Goal: Find specific page/section: Find specific page/section

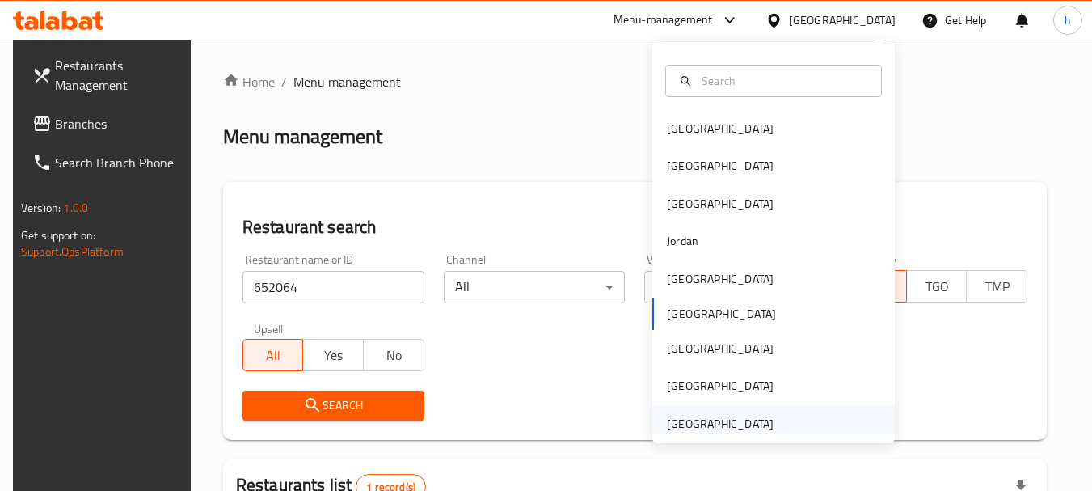
click at [743, 415] on div "[GEOGRAPHIC_DATA]" at bounding box center [720, 424] width 107 height 18
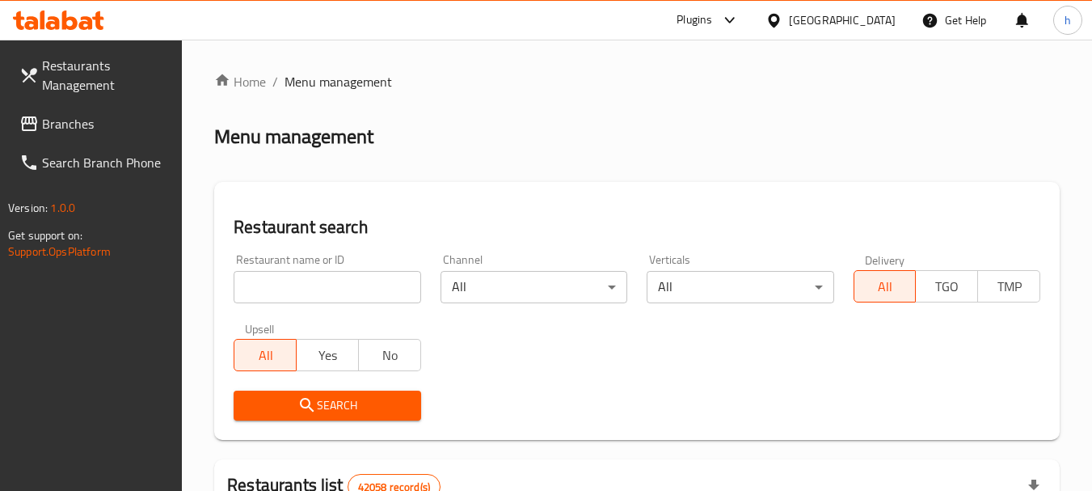
click at [288, 298] on input "search" at bounding box center [327, 287] width 187 height 32
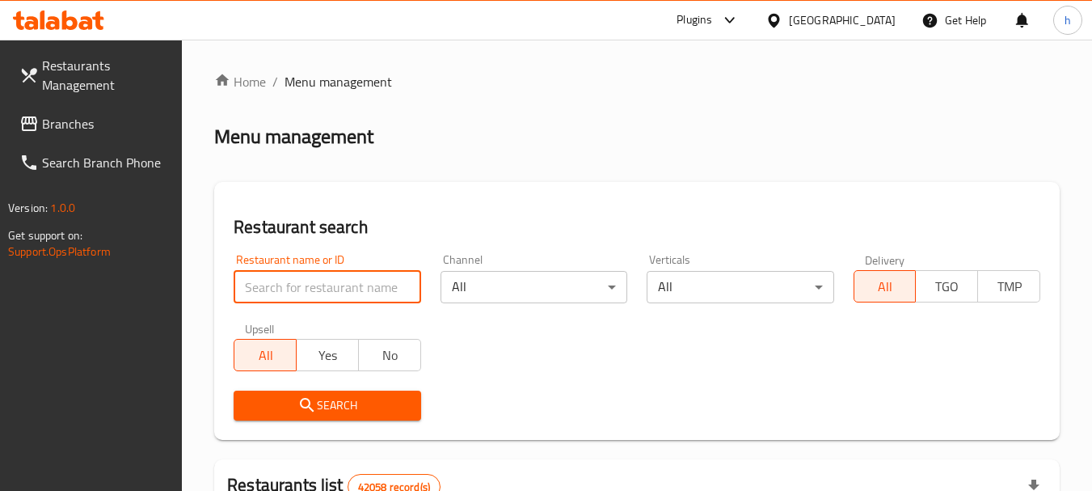
paste input "679390"
type input "679390"
click at [283, 289] on input "679390" at bounding box center [327, 287] width 187 height 32
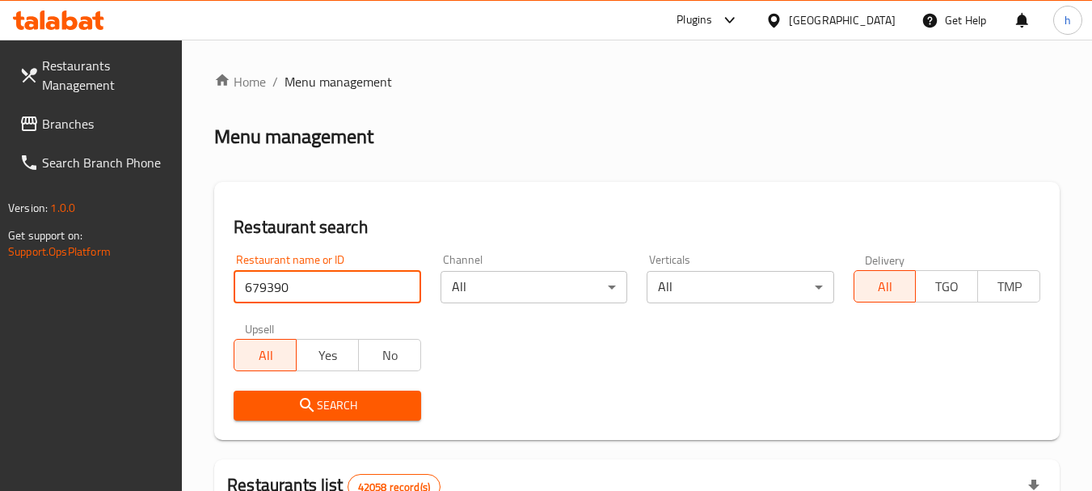
click at [91, 114] on span "Branches" at bounding box center [106, 123] width 128 height 19
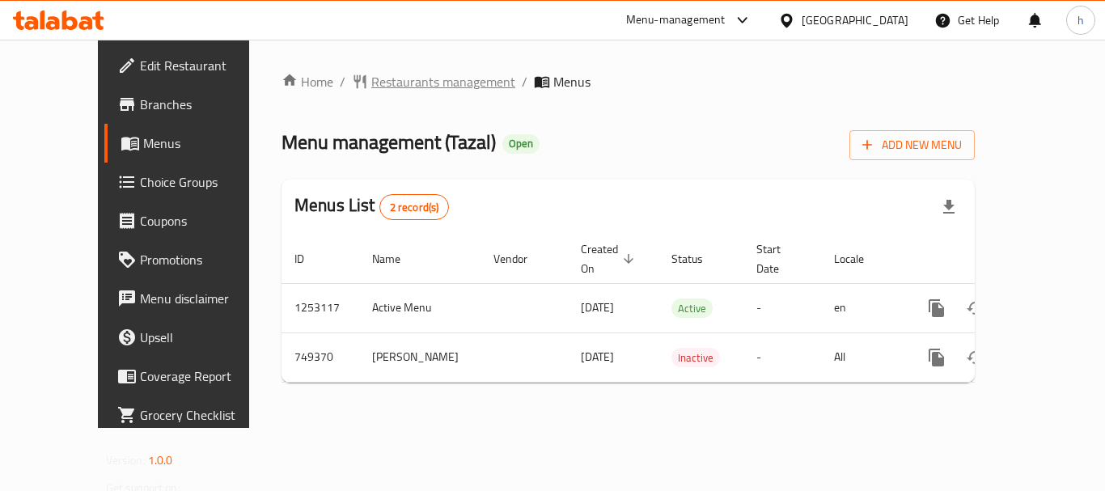
click at [371, 74] on span "Restaurants management" at bounding box center [443, 81] width 144 height 19
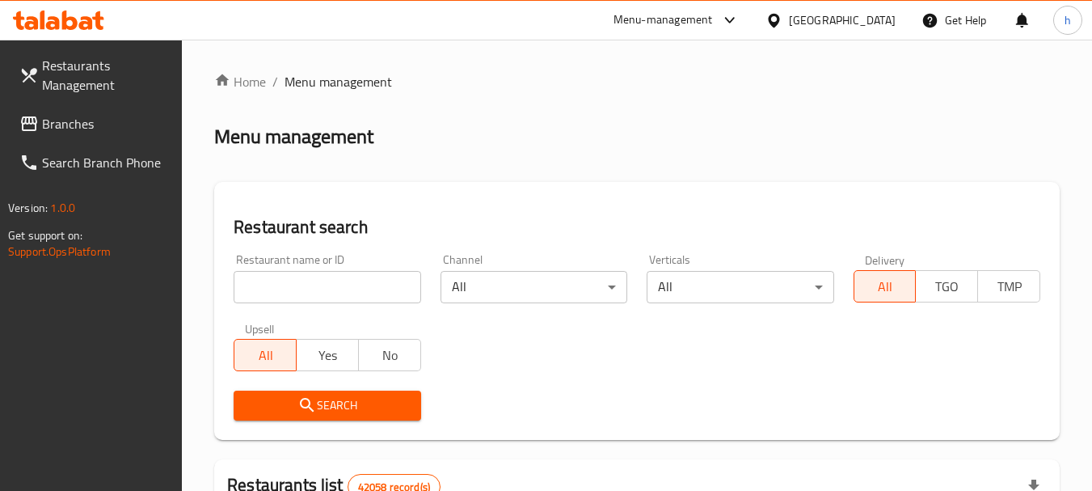
click at [333, 291] on input "search" at bounding box center [327, 287] width 187 height 32
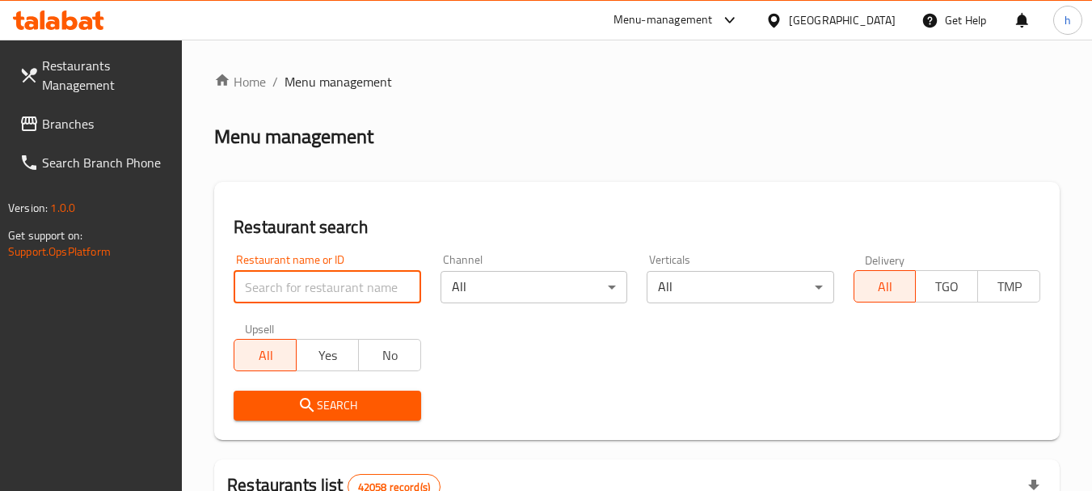
paste input "648914"
type input "648914"
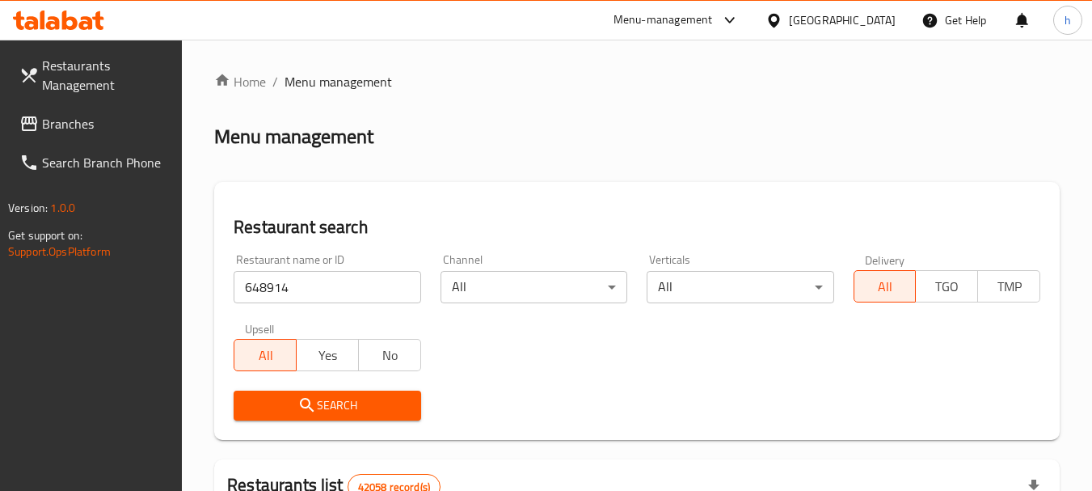
click at [378, 418] on button "Search" at bounding box center [327, 406] width 187 height 30
click at [868, 14] on div "[GEOGRAPHIC_DATA]" at bounding box center [842, 20] width 107 height 18
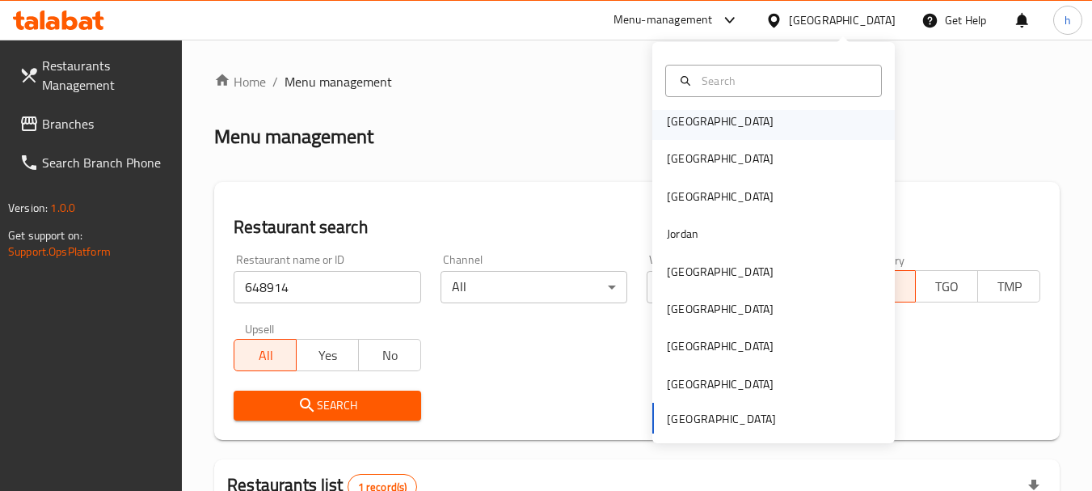
scroll to position [9, 0]
click at [706, 124] on div "[GEOGRAPHIC_DATA]" at bounding box center [774, 119] width 243 height 37
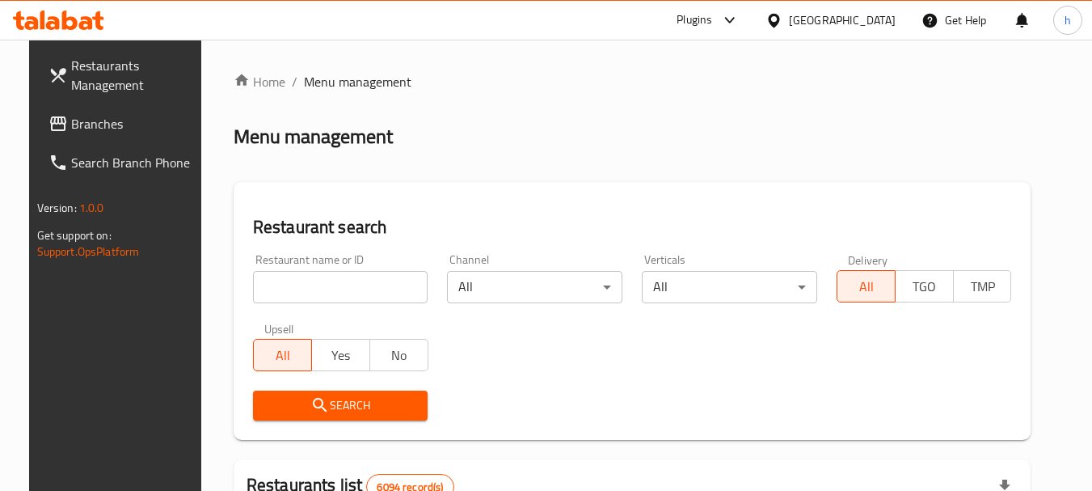
click at [340, 283] on input "search" at bounding box center [340, 287] width 175 height 32
click at [77, 141] on link "Branches" at bounding box center [124, 123] width 176 height 39
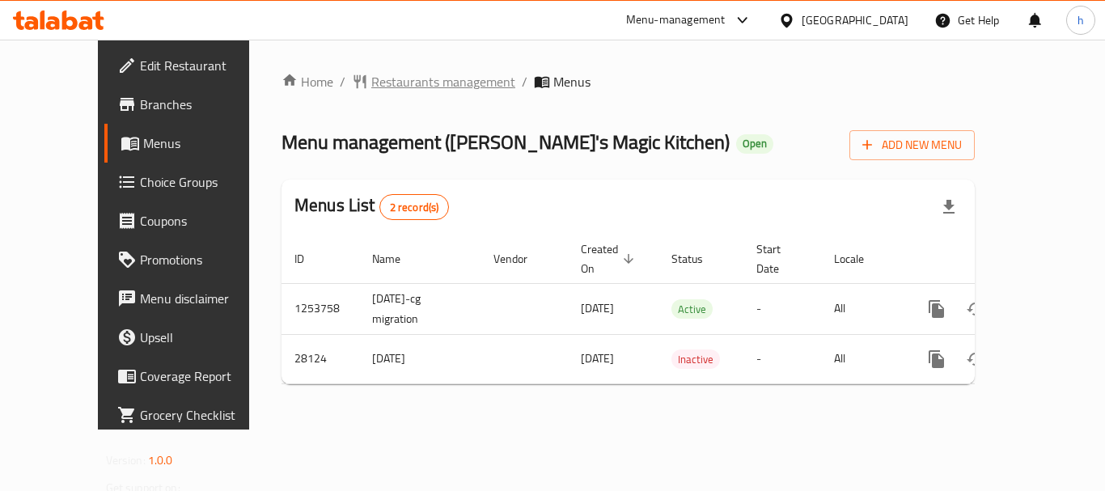
click at [371, 74] on span "Restaurants management" at bounding box center [443, 81] width 144 height 19
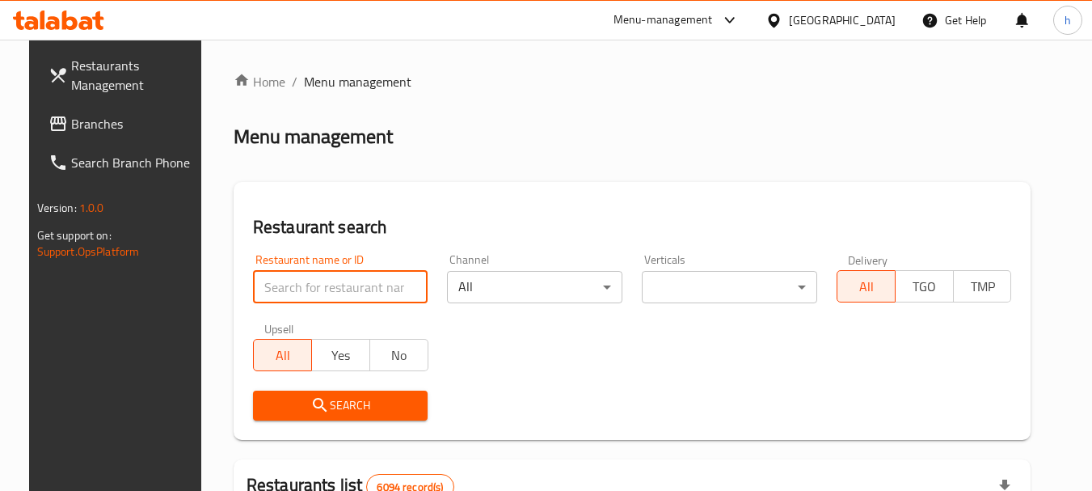
click at [340, 290] on input "search" at bounding box center [340, 287] width 175 height 32
paste input "14689"
type input "14689"
click button "Search" at bounding box center [340, 406] width 175 height 30
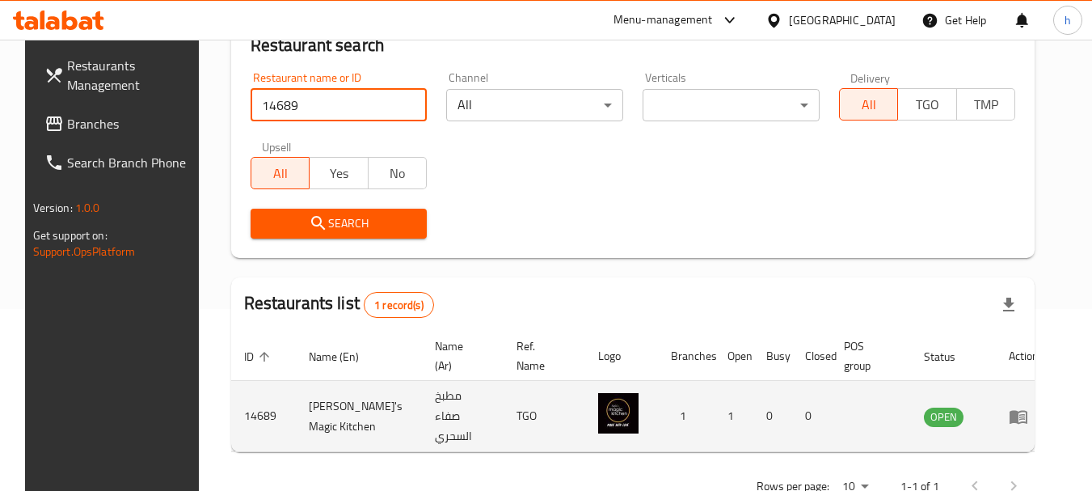
scroll to position [217, 0]
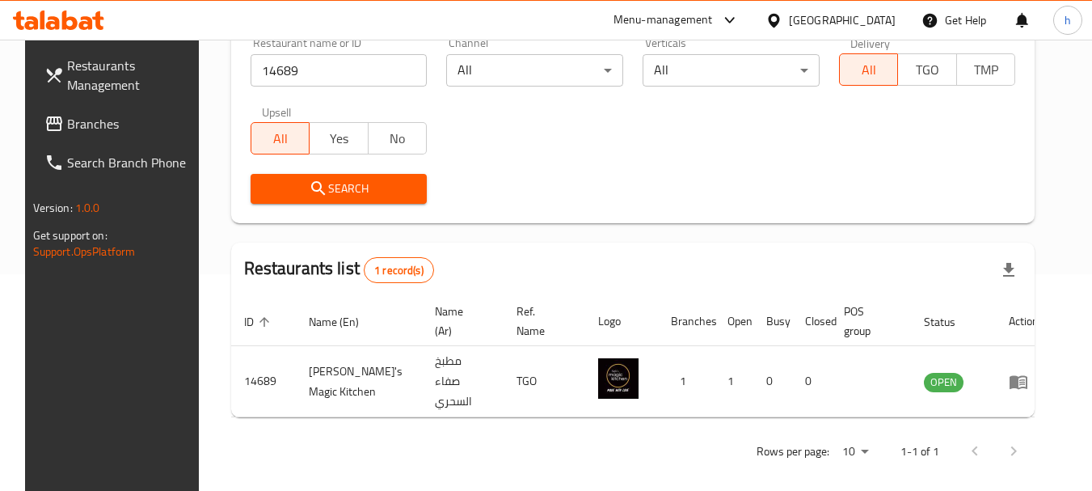
click at [740, 17] on icon at bounding box center [729, 20] width 19 height 19
click at [789, 16] on div at bounding box center [777, 20] width 23 height 18
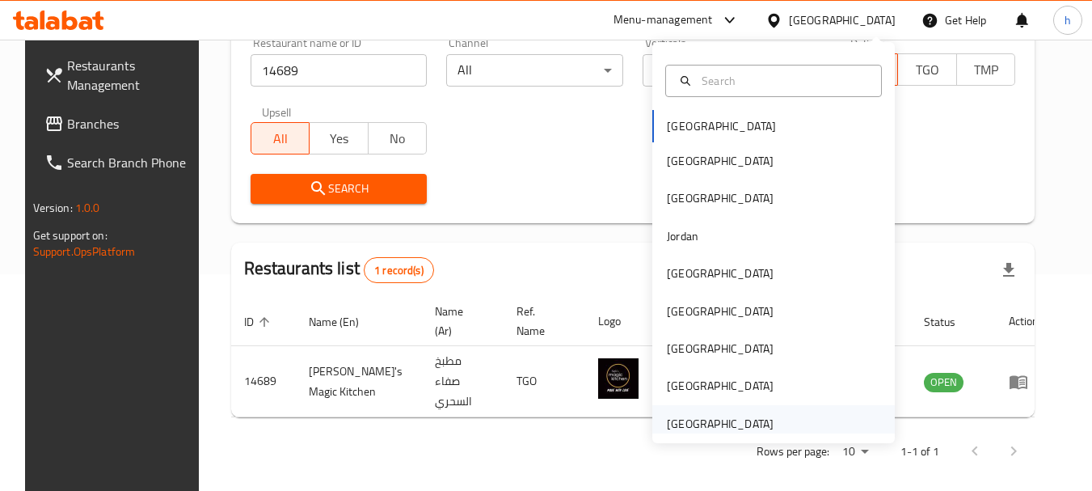
click at [720, 418] on div "United Arab Emirates" at bounding box center [720, 424] width 107 height 18
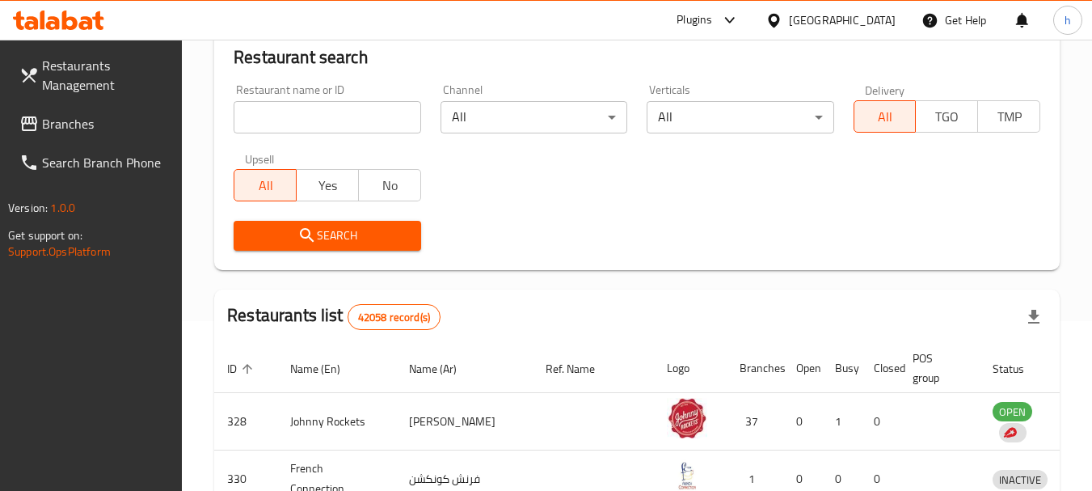
scroll to position [217, 0]
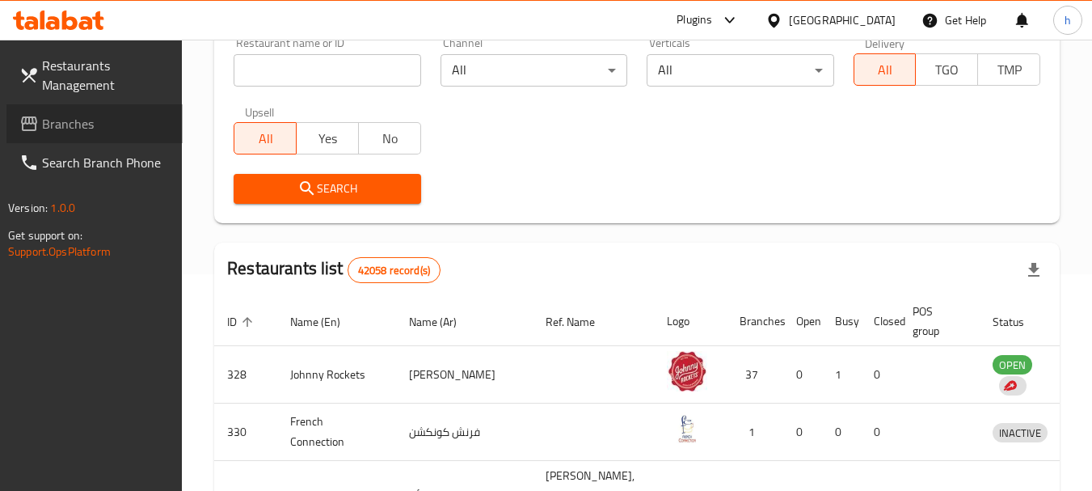
click at [48, 125] on span "Branches" at bounding box center [106, 123] width 128 height 19
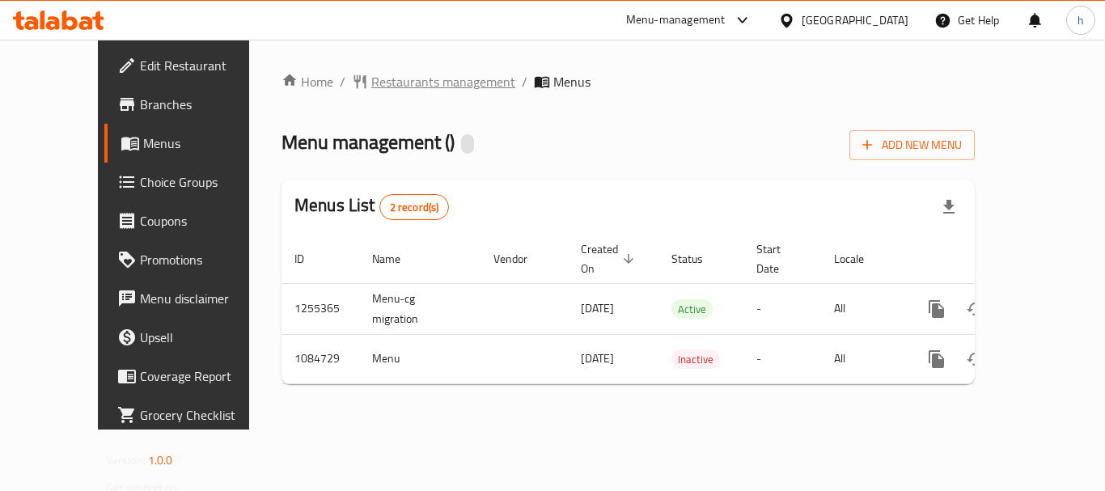
click at [371, 80] on span "Restaurants management" at bounding box center [443, 81] width 144 height 19
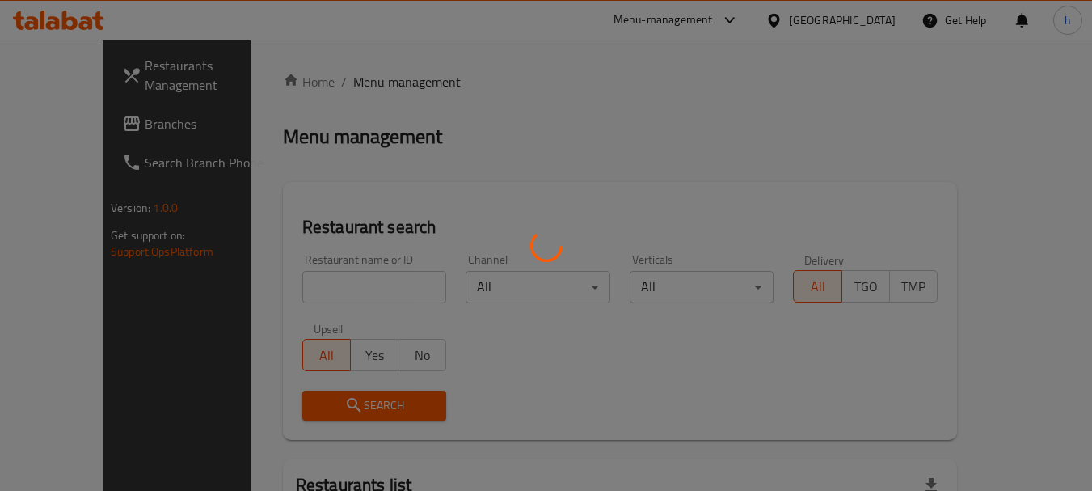
click at [344, 285] on div at bounding box center [546, 245] width 1092 height 491
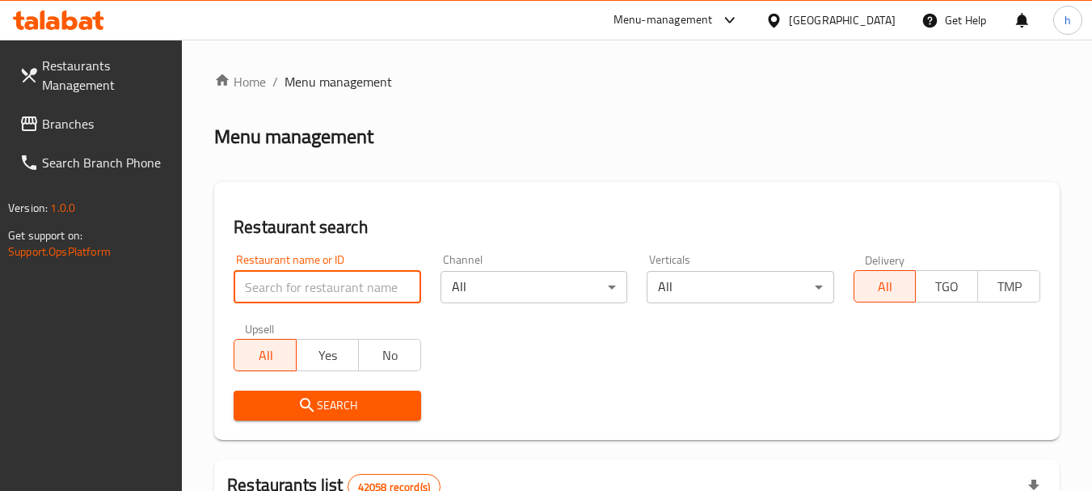
click at [251, 285] on input "search" at bounding box center [327, 287] width 187 height 32
paste input "664570"
type input "664570"
click button "Search" at bounding box center [327, 406] width 187 height 30
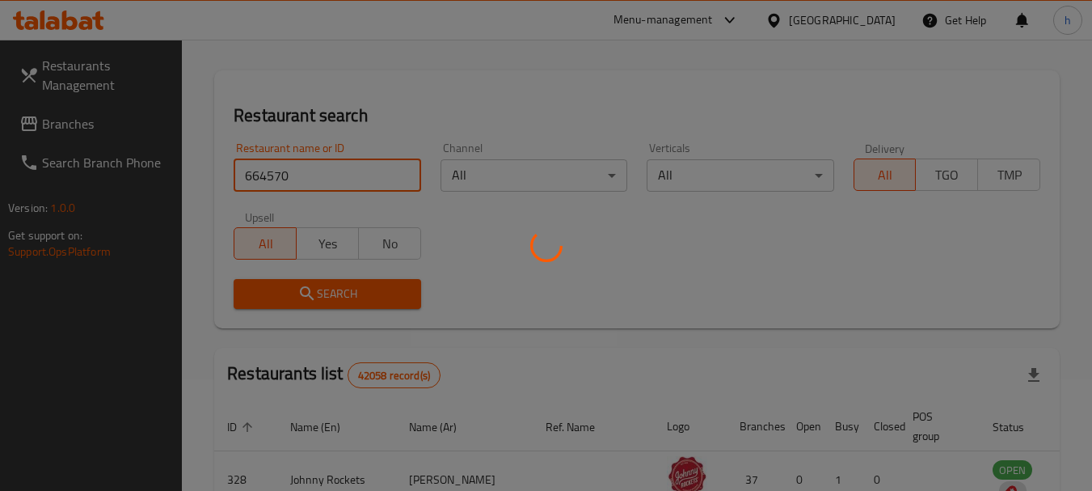
scroll to position [162, 0]
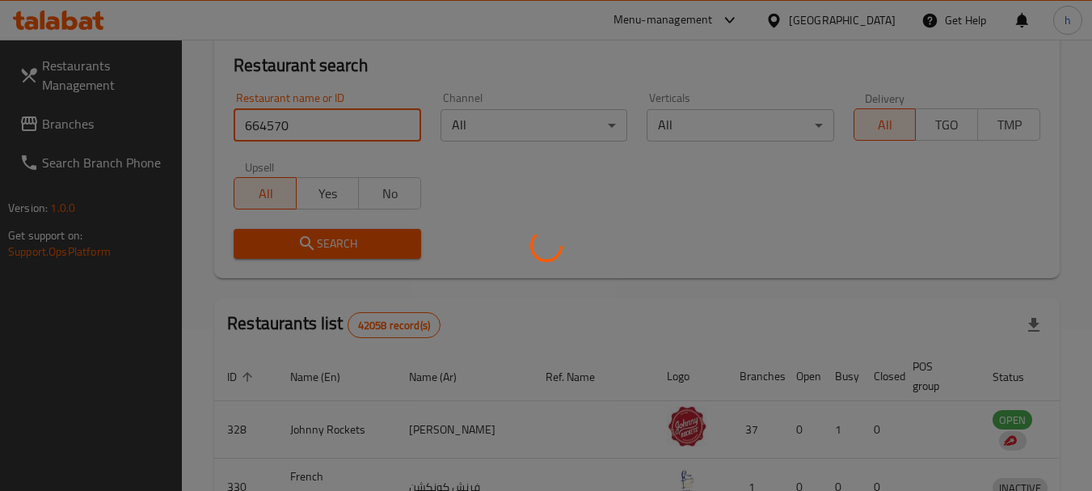
click at [282, 112] on div at bounding box center [546, 245] width 1092 height 491
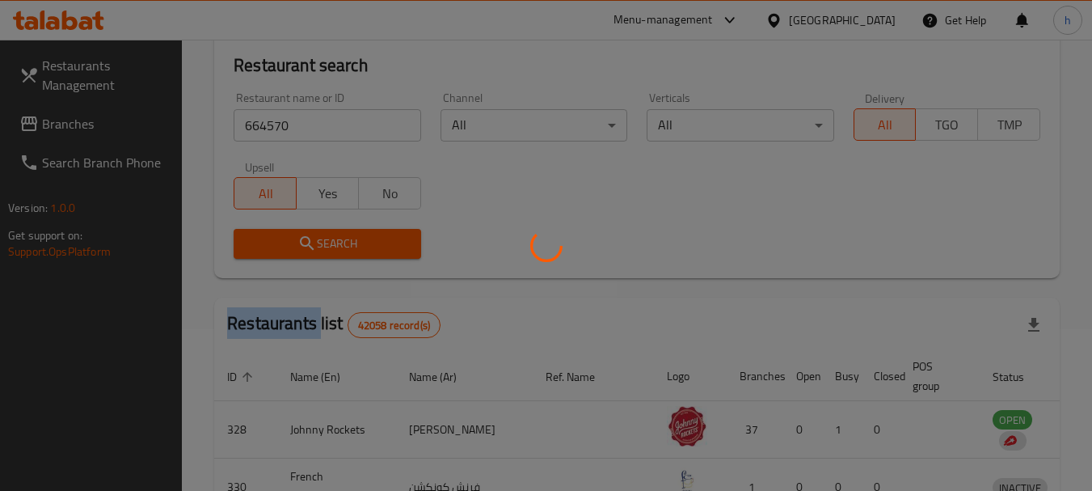
click at [282, 112] on div at bounding box center [546, 245] width 1092 height 491
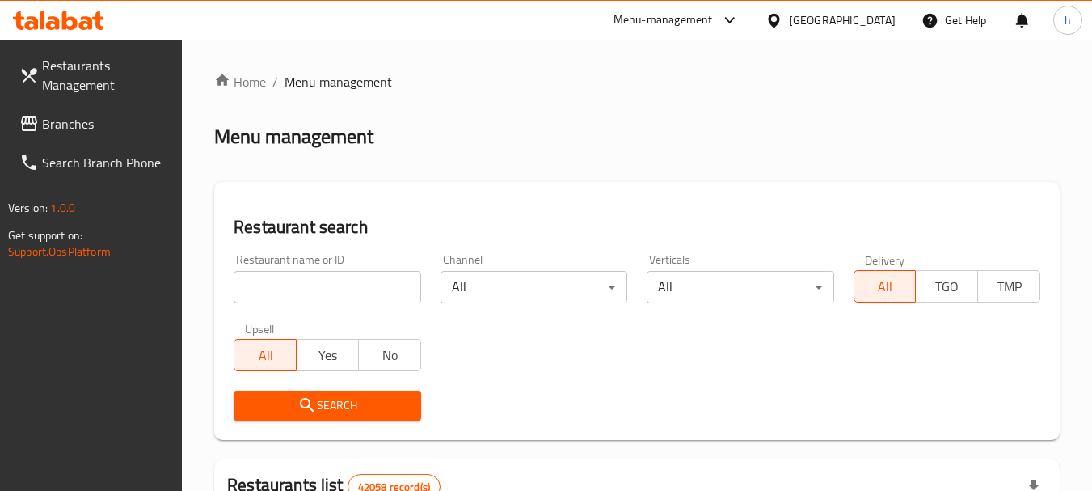
click at [294, 285] on input "search" at bounding box center [327, 287] width 187 height 32
paste input "664570"
type input "664570"
click button "Search" at bounding box center [327, 406] width 187 height 30
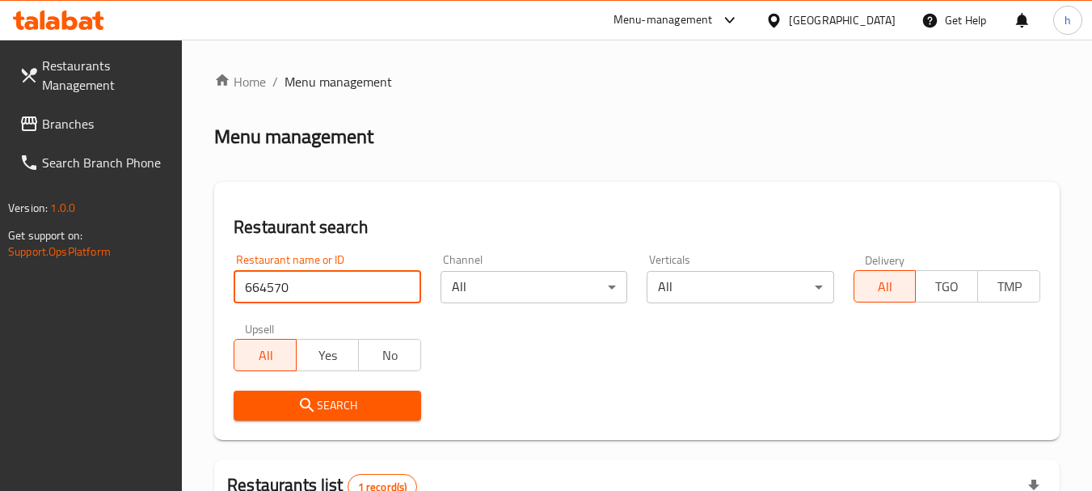
click at [357, 411] on span "Search" at bounding box center [327, 405] width 161 height 20
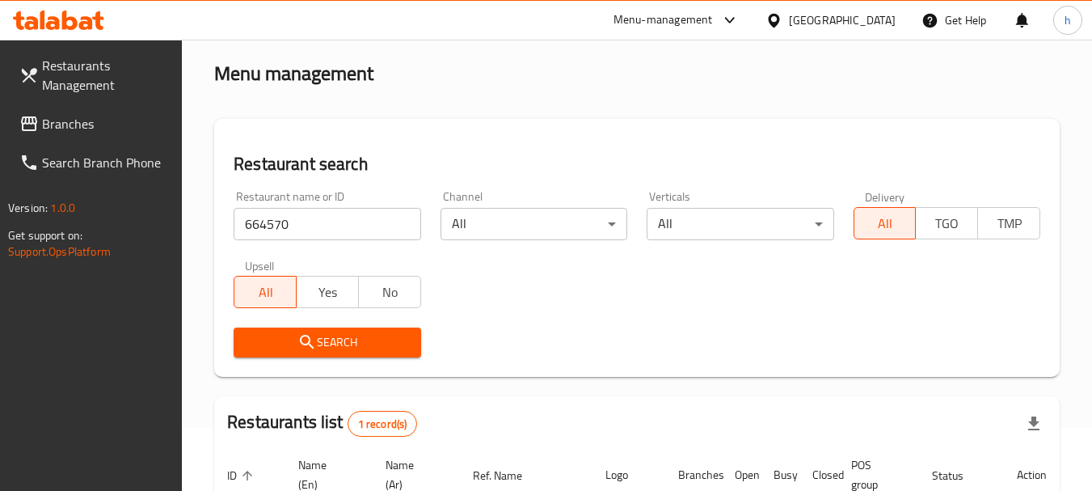
scroll to position [162, 0]
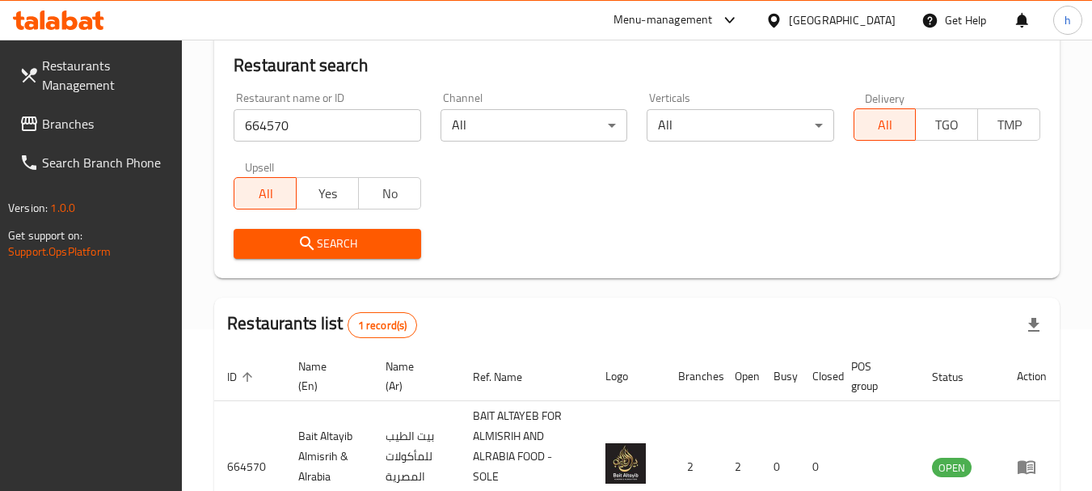
click at [353, 230] on button "Search" at bounding box center [327, 244] width 187 height 30
click at [353, 240] on span "Search" at bounding box center [327, 244] width 161 height 20
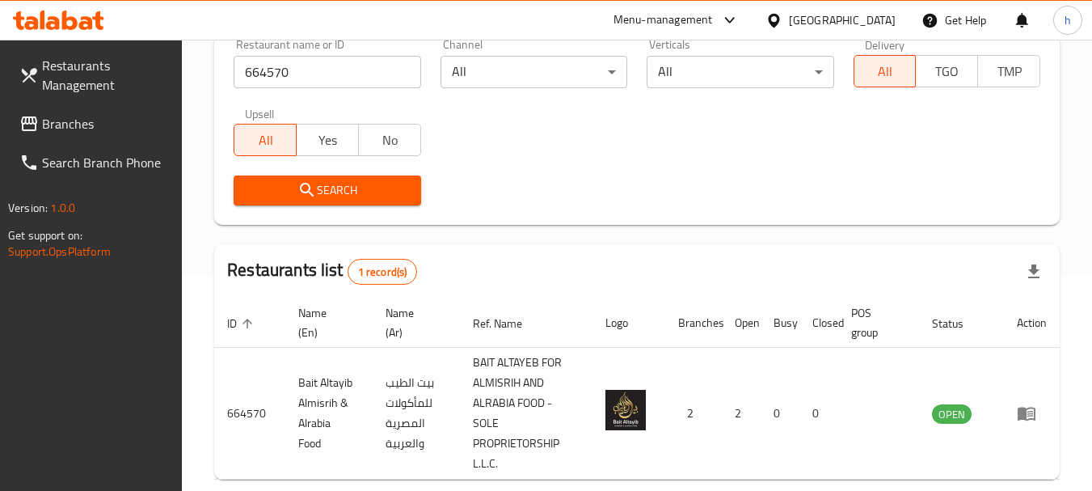
scroll to position [291, 0]
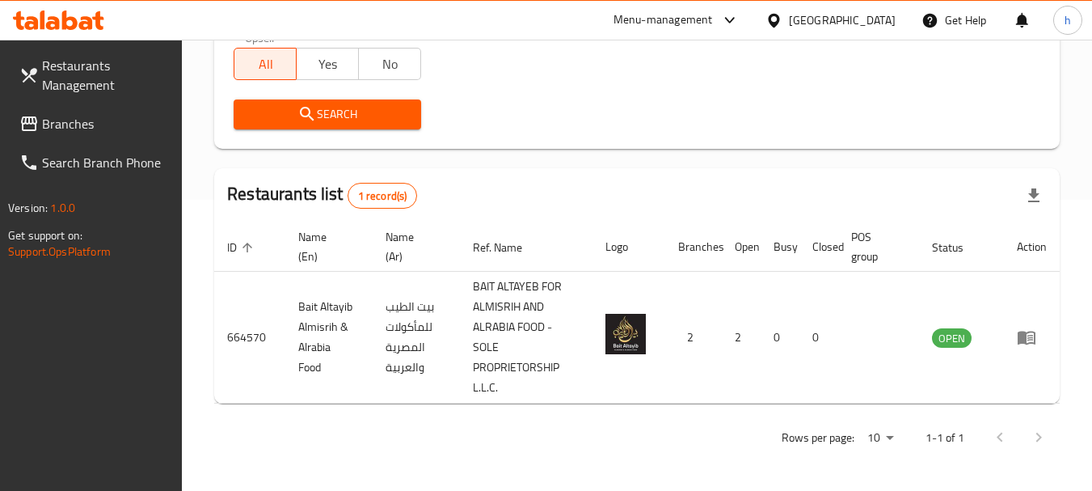
click at [893, 24] on div "United Arab Emirates" at bounding box center [842, 20] width 107 height 18
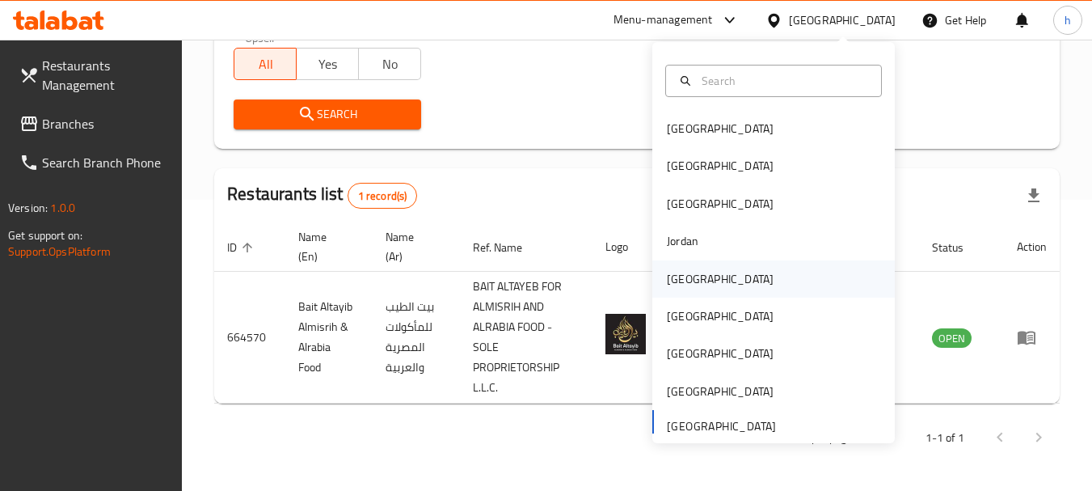
click at [699, 277] on div "[GEOGRAPHIC_DATA]" at bounding box center [720, 278] width 133 height 37
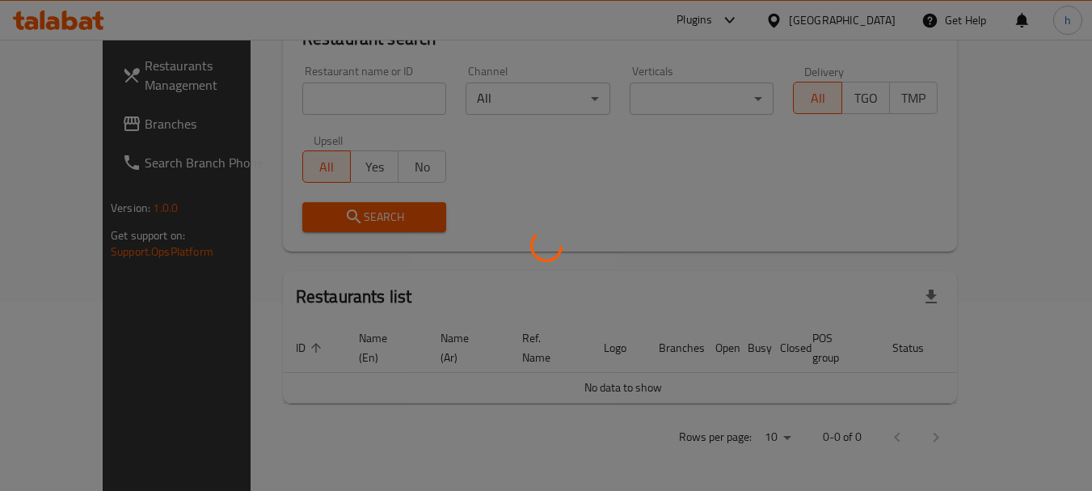
scroll to position [170, 0]
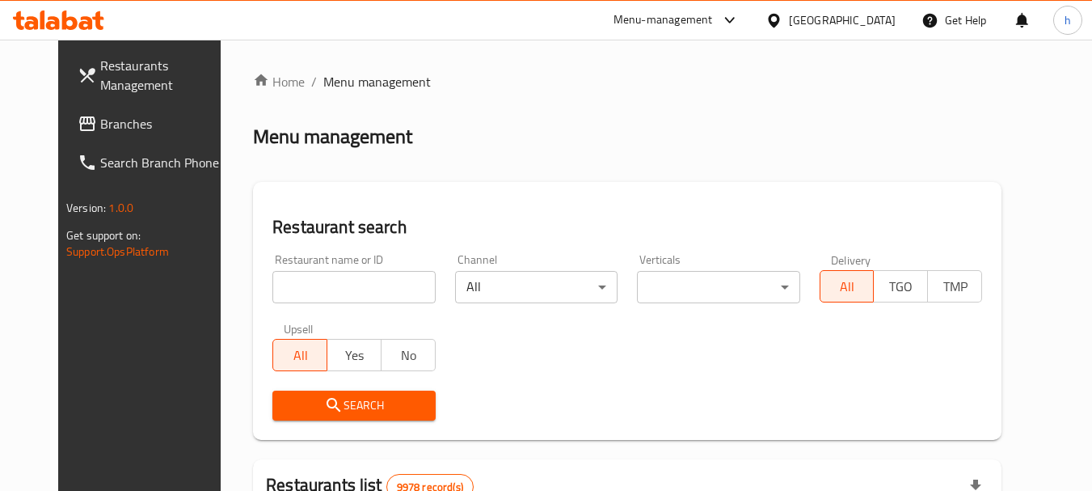
click at [120, 130] on span "Branches" at bounding box center [164, 123] width 128 height 19
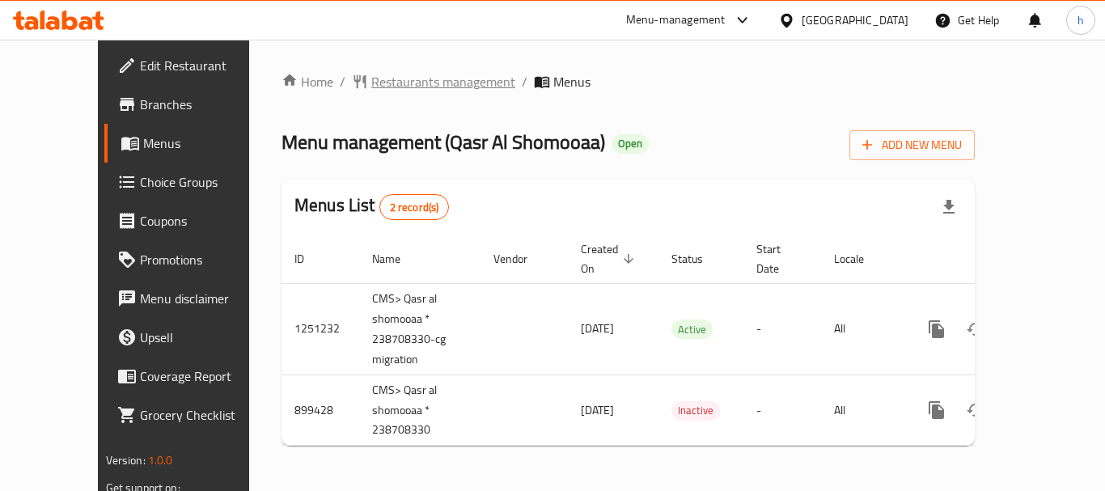
click at [393, 88] on span "Restaurants management" at bounding box center [443, 81] width 144 height 19
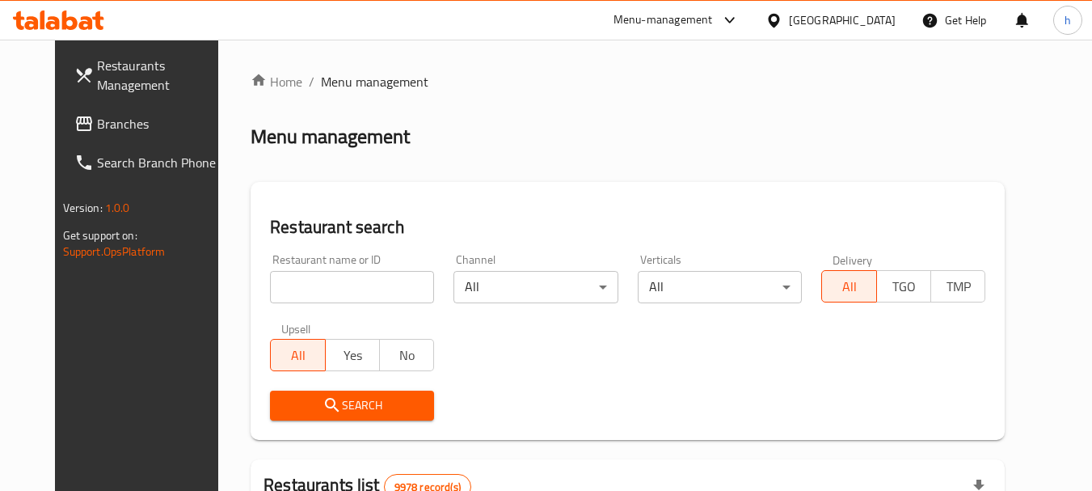
click at [335, 287] on input "search" at bounding box center [352, 287] width 164 height 32
paste input "658174"
type input "658174"
click at [365, 419] on button "Search" at bounding box center [352, 406] width 164 height 30
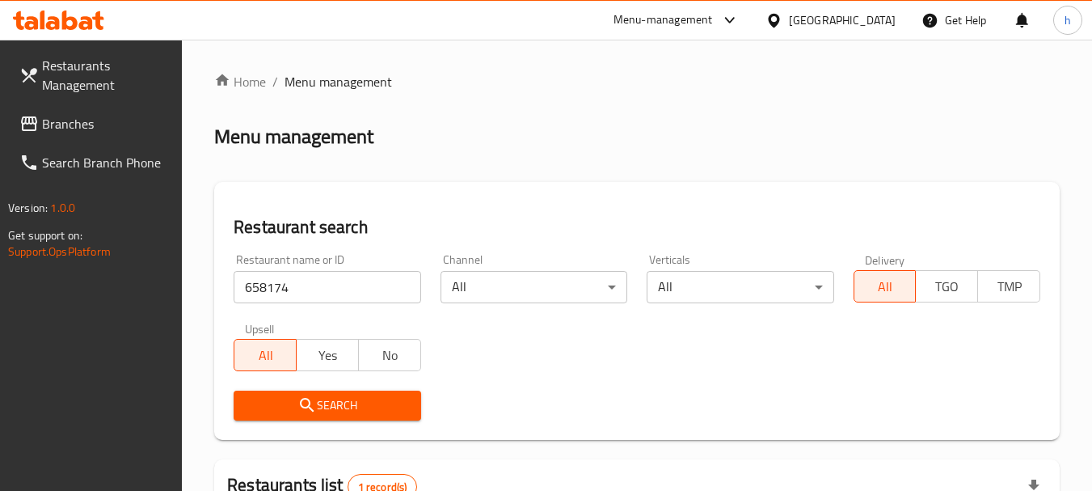
scroll to position [81, 0]
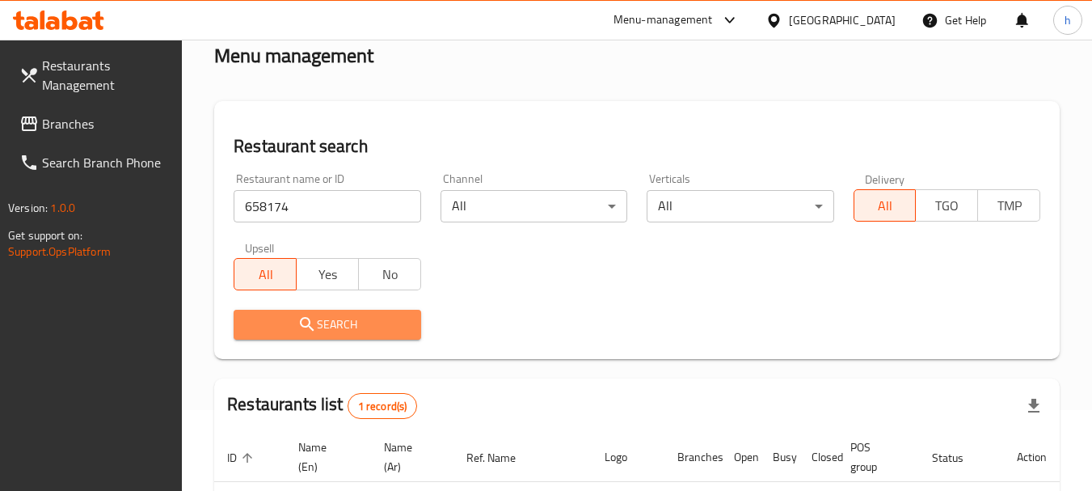
click at [346, 323] on span "Search" at bounding box center [327, 325] width 161 height 20
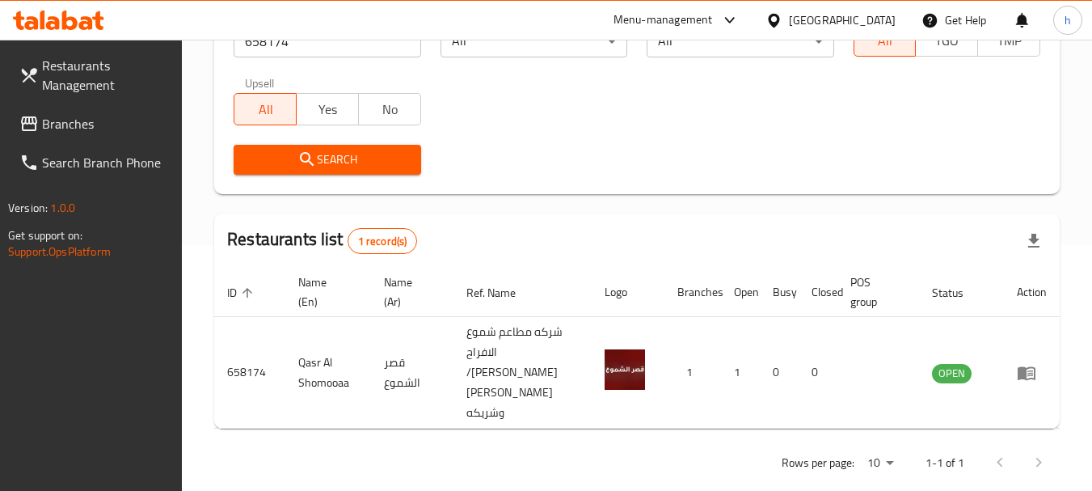
scroll to position [251, 0]
